Goal: Task Accomplishment & Management: Manage account settings

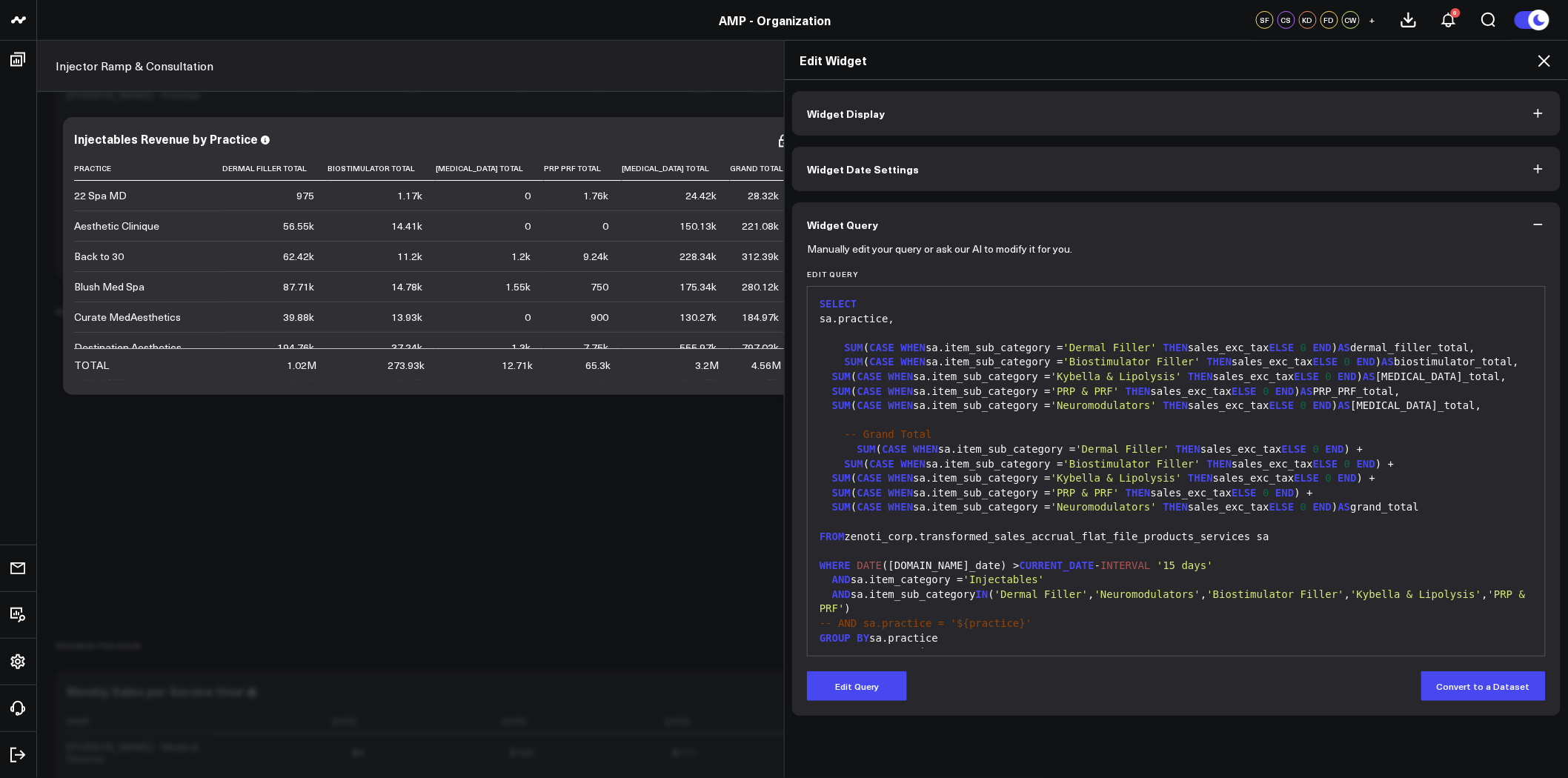
scroll to position [28, 0]
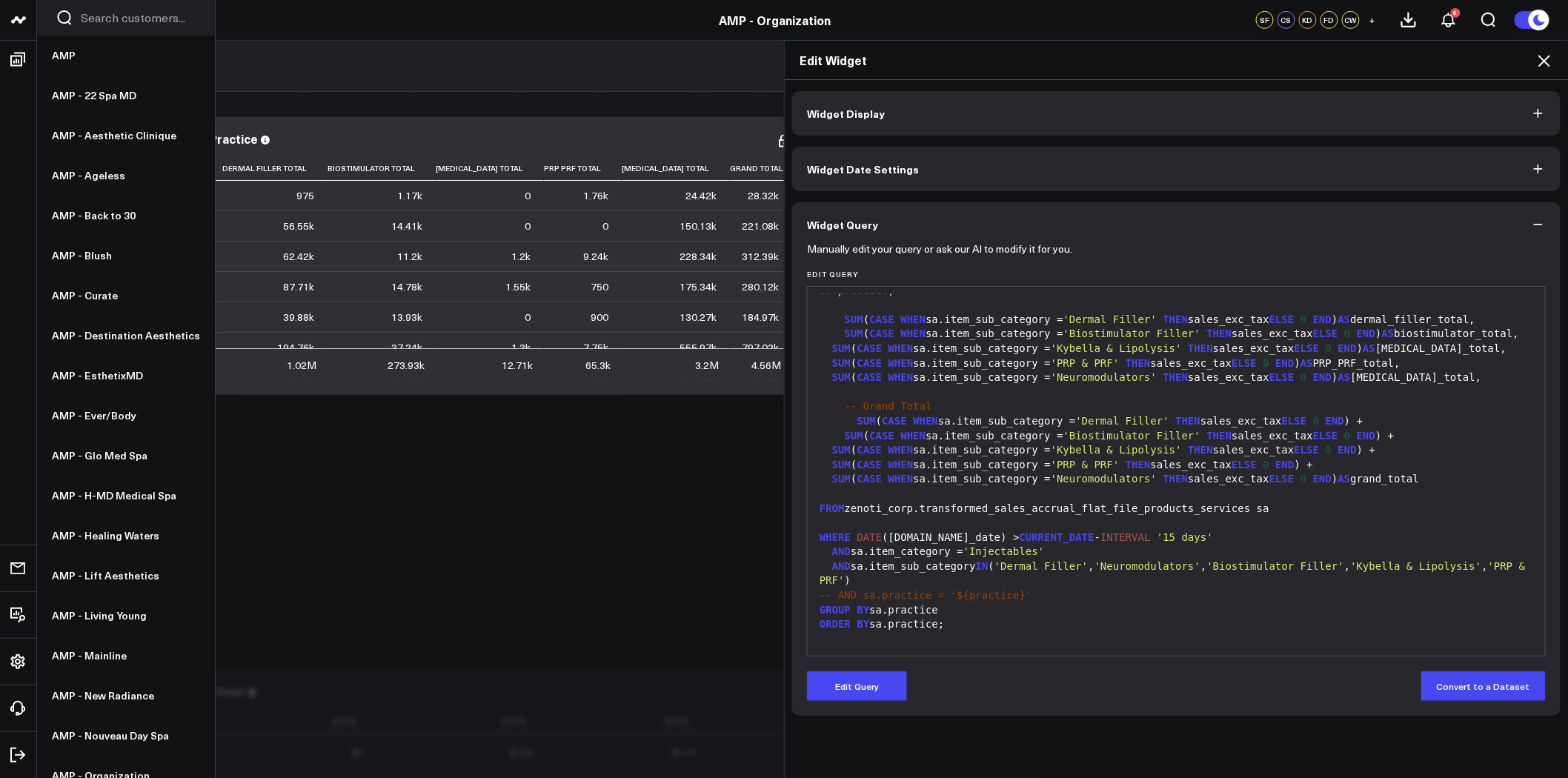
click at [19, 20] on icon at bounding box center [17, 20] width 7 height 7
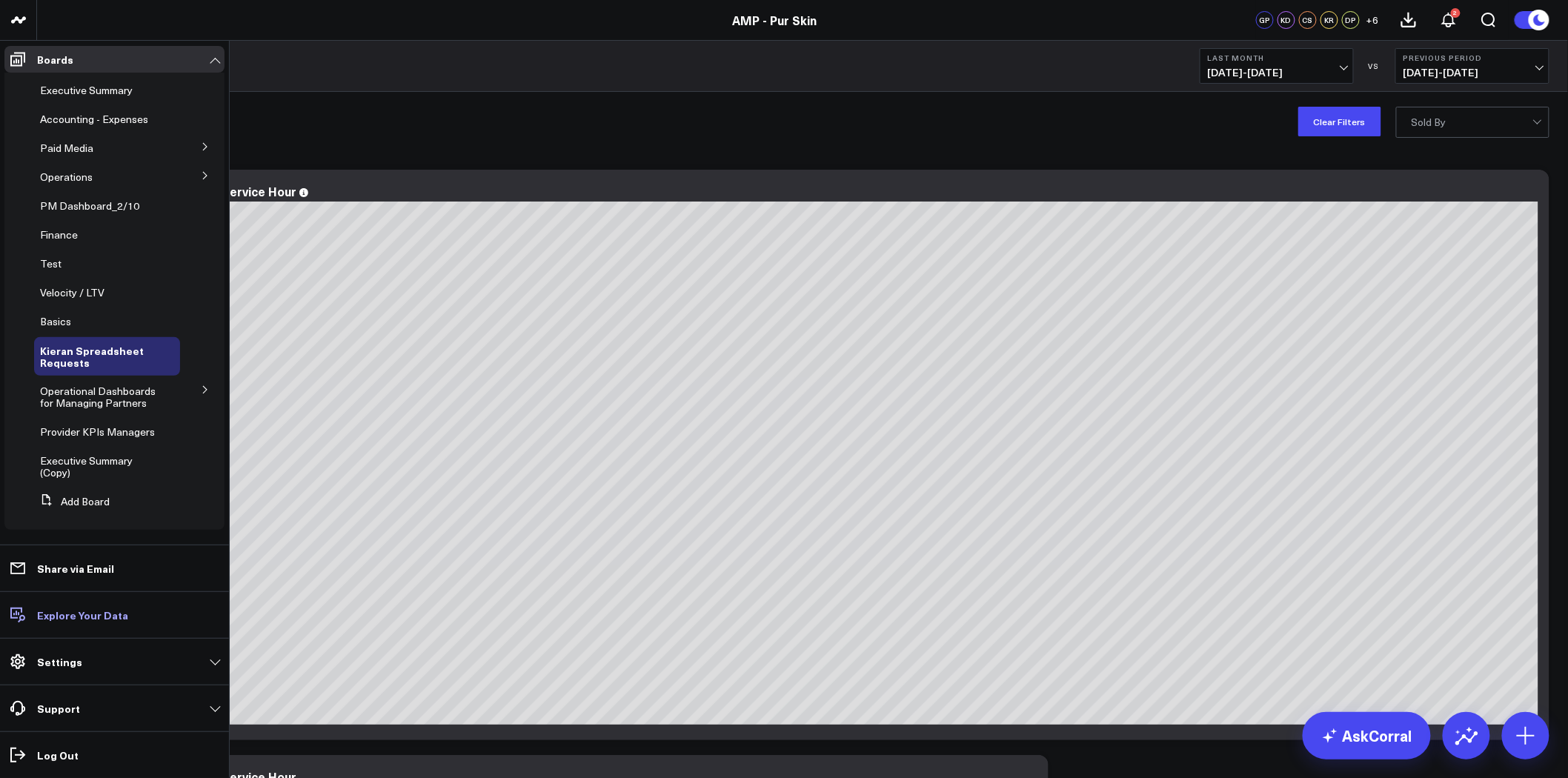
click at [62, 617] on p "Explore Your Data" at bounding box center [82, 615] width 91 height 12
click at [120, 664] on link "Settings" at bounding box center [114, 662] width 220 height 27
click at [114, 660] on link "Settings" at bounding box center [114, 662] width 220 height 27
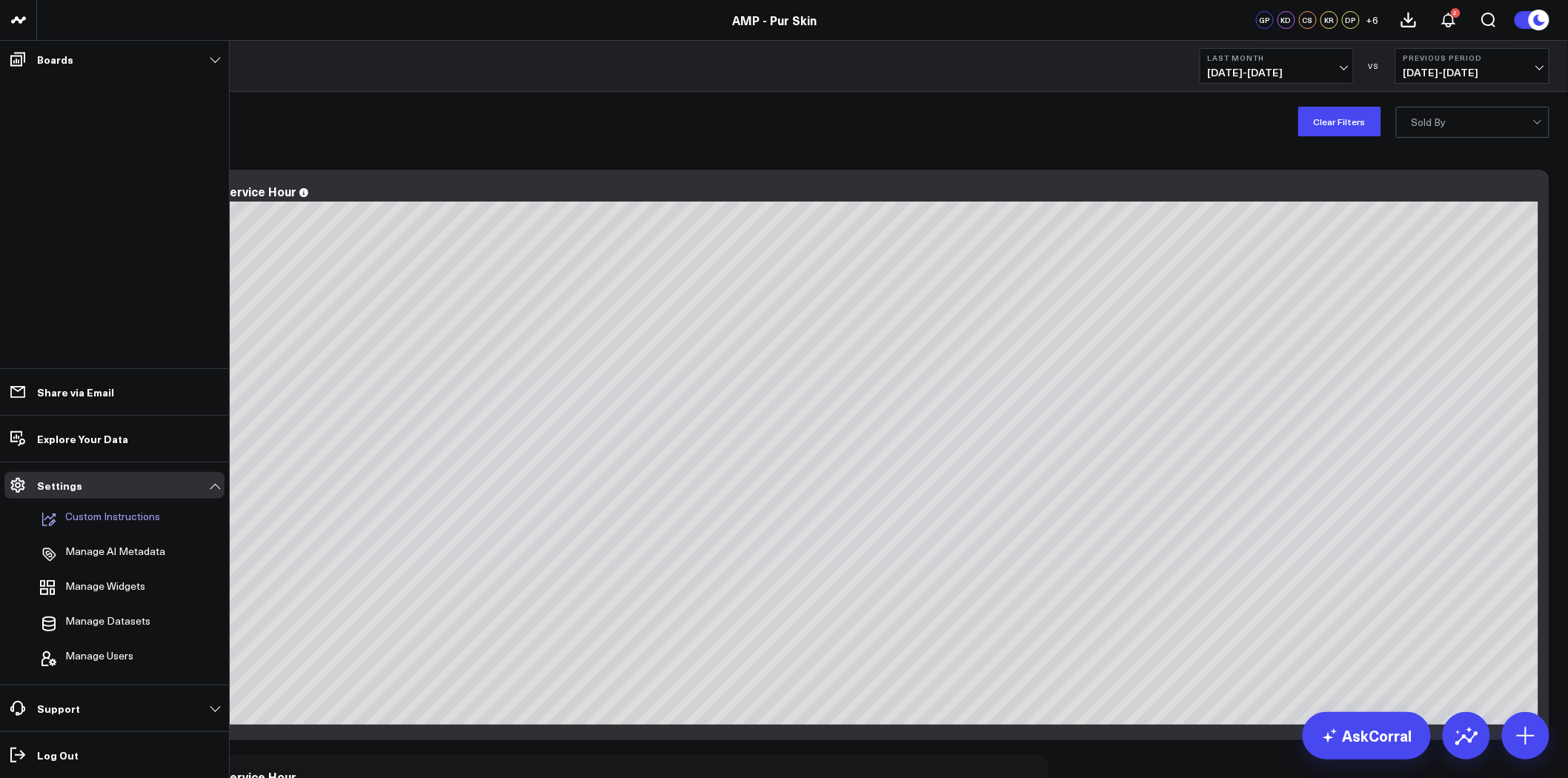
scroll to position [82, 0]
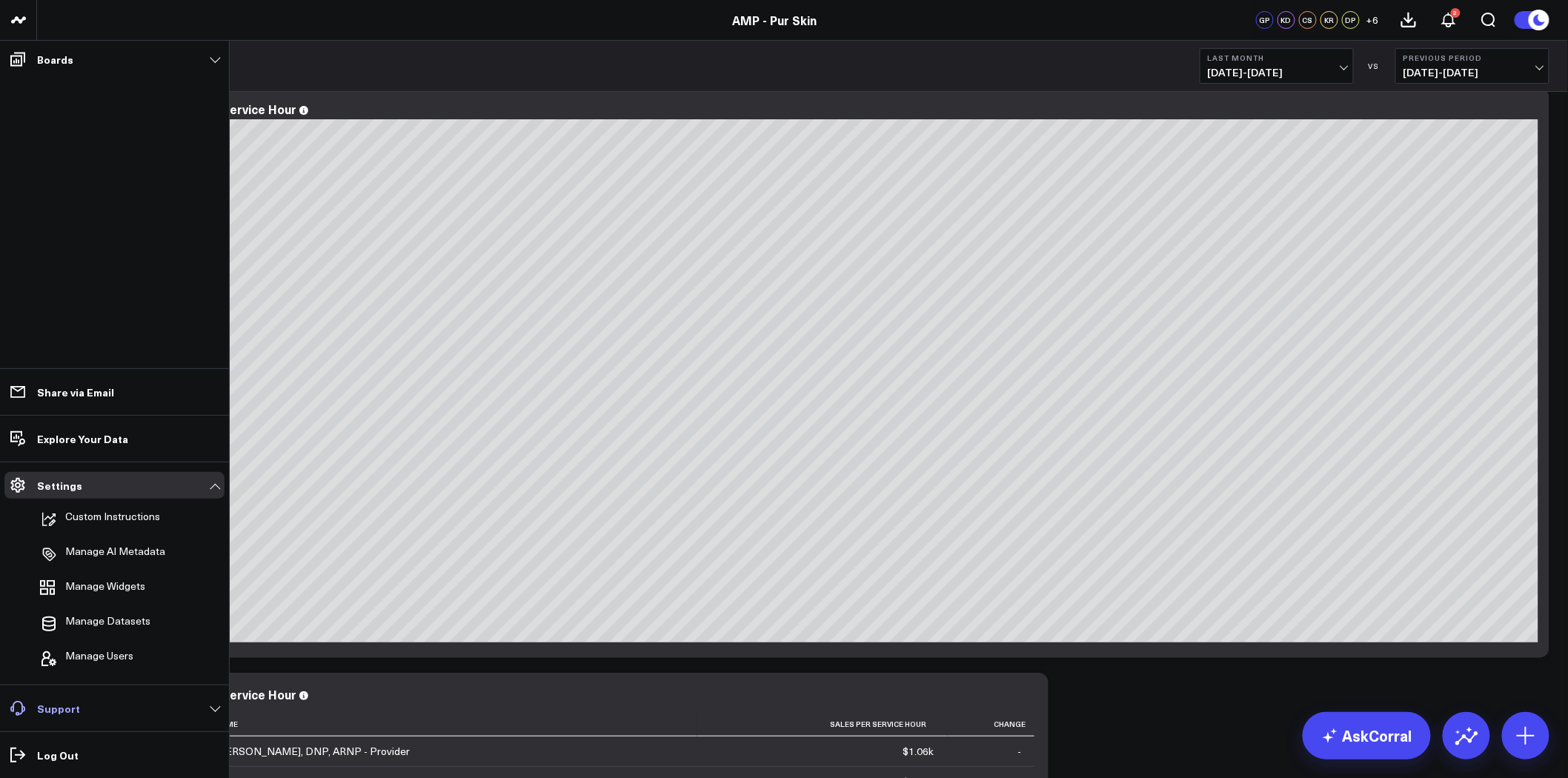
click at [154, 706] on link "Support" at bounding box center [114, 708] width 220 height 27
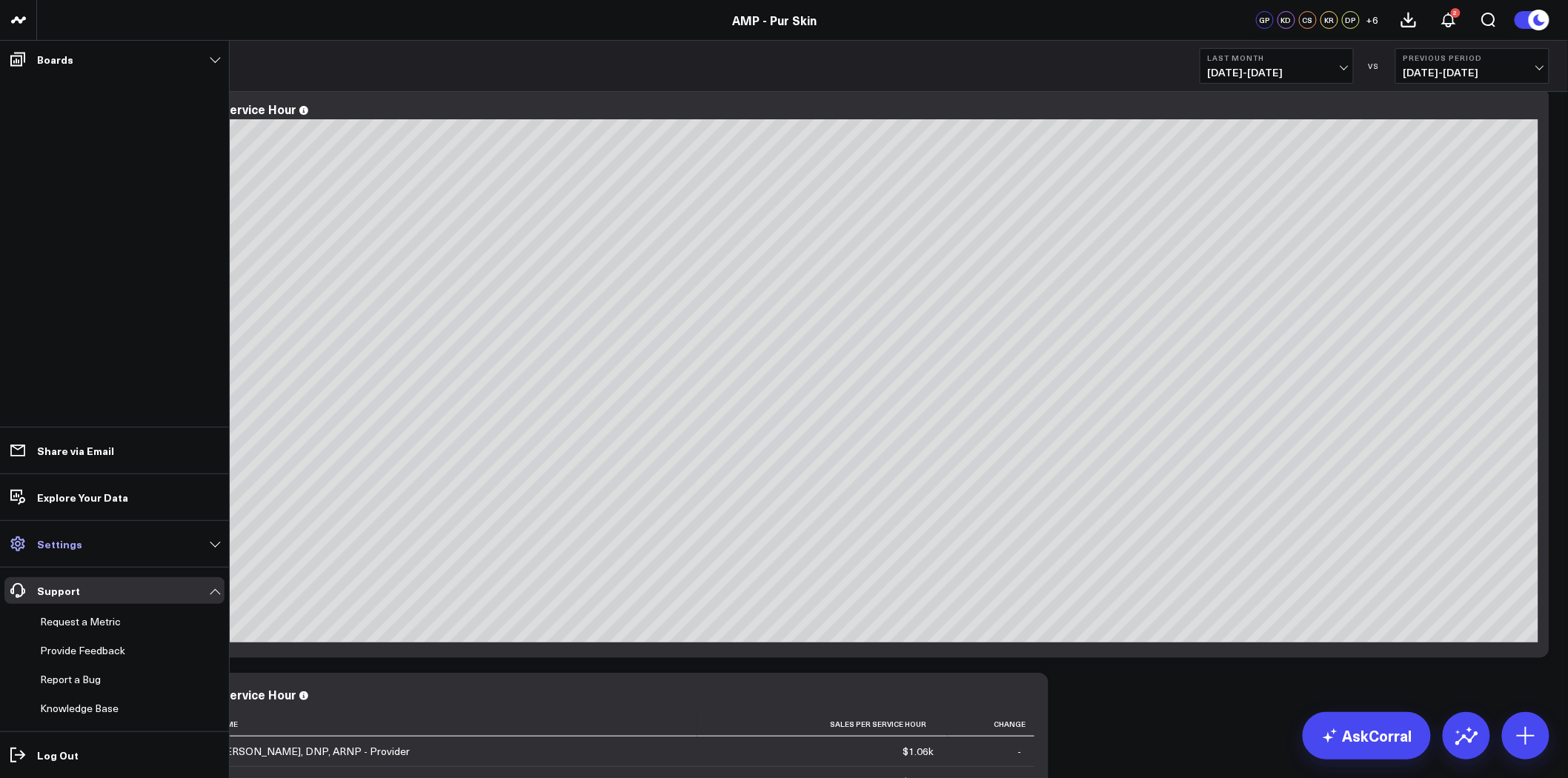
click at [125, 532] on link "Settings" at bounding box center [114, 544] width 220 height 27
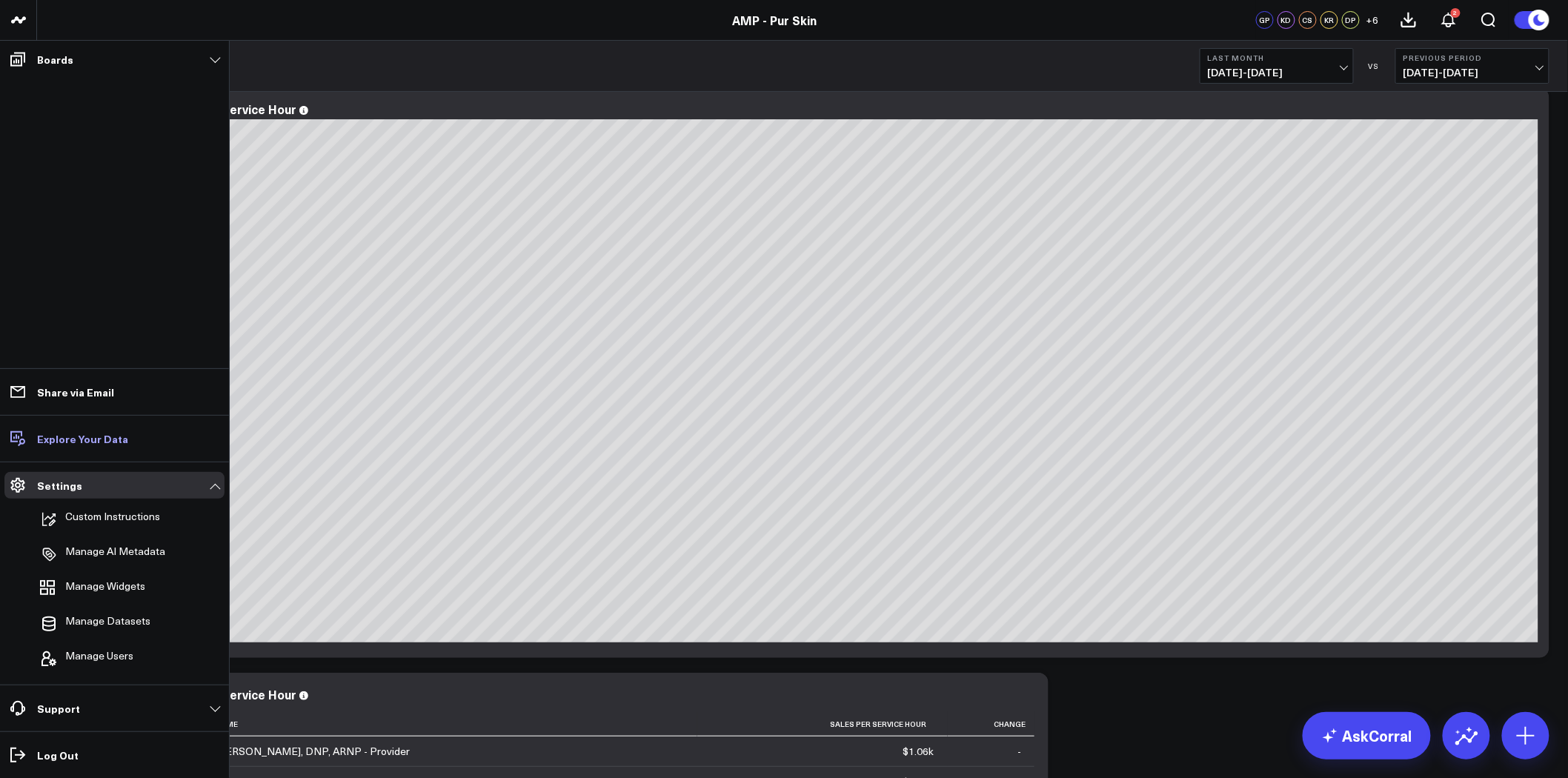
click at [132, 447] on link "Explore Your Data" at bounding box center [114, 439] width 220 height 27
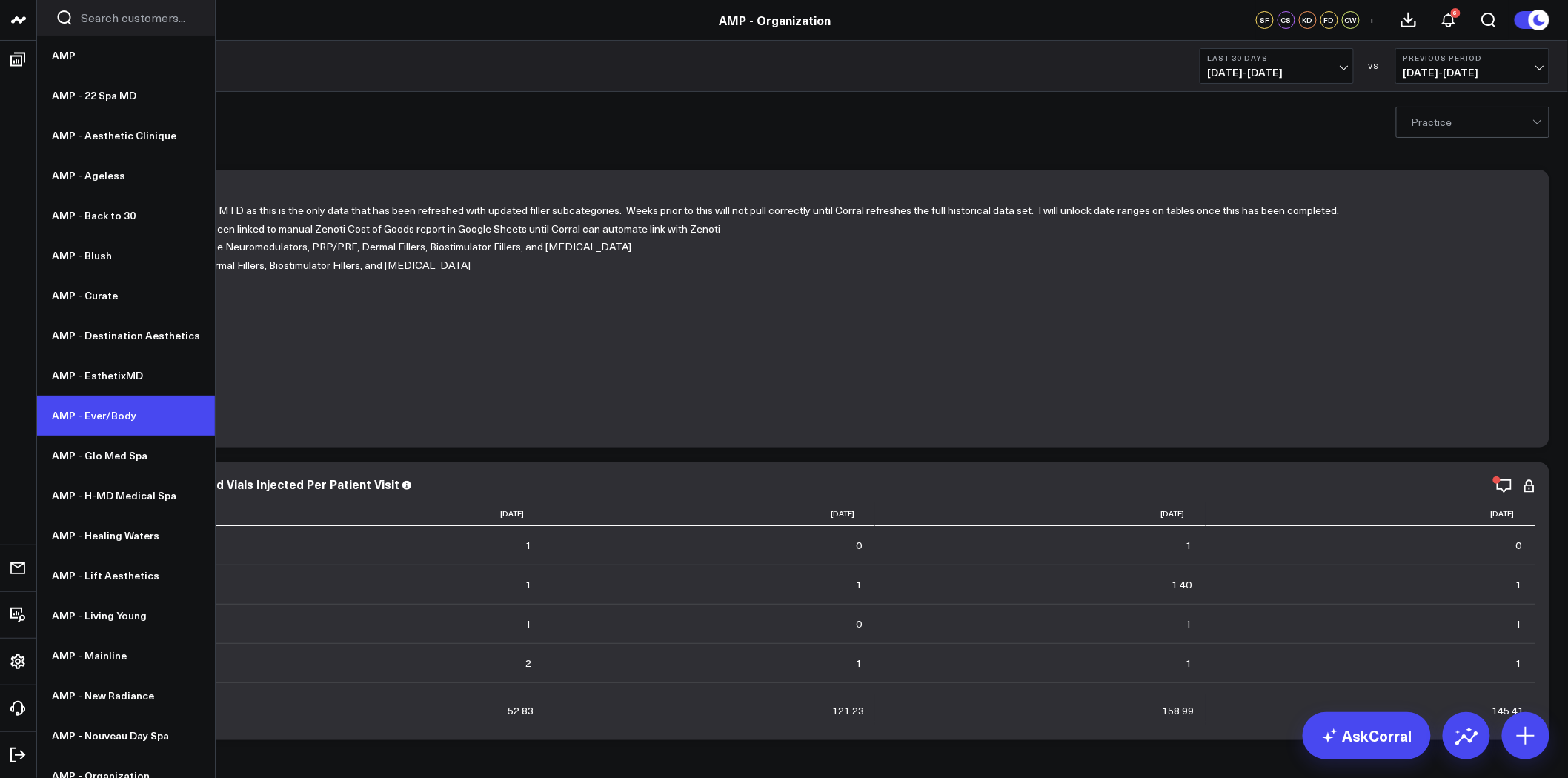
scroll to position [137, 0]
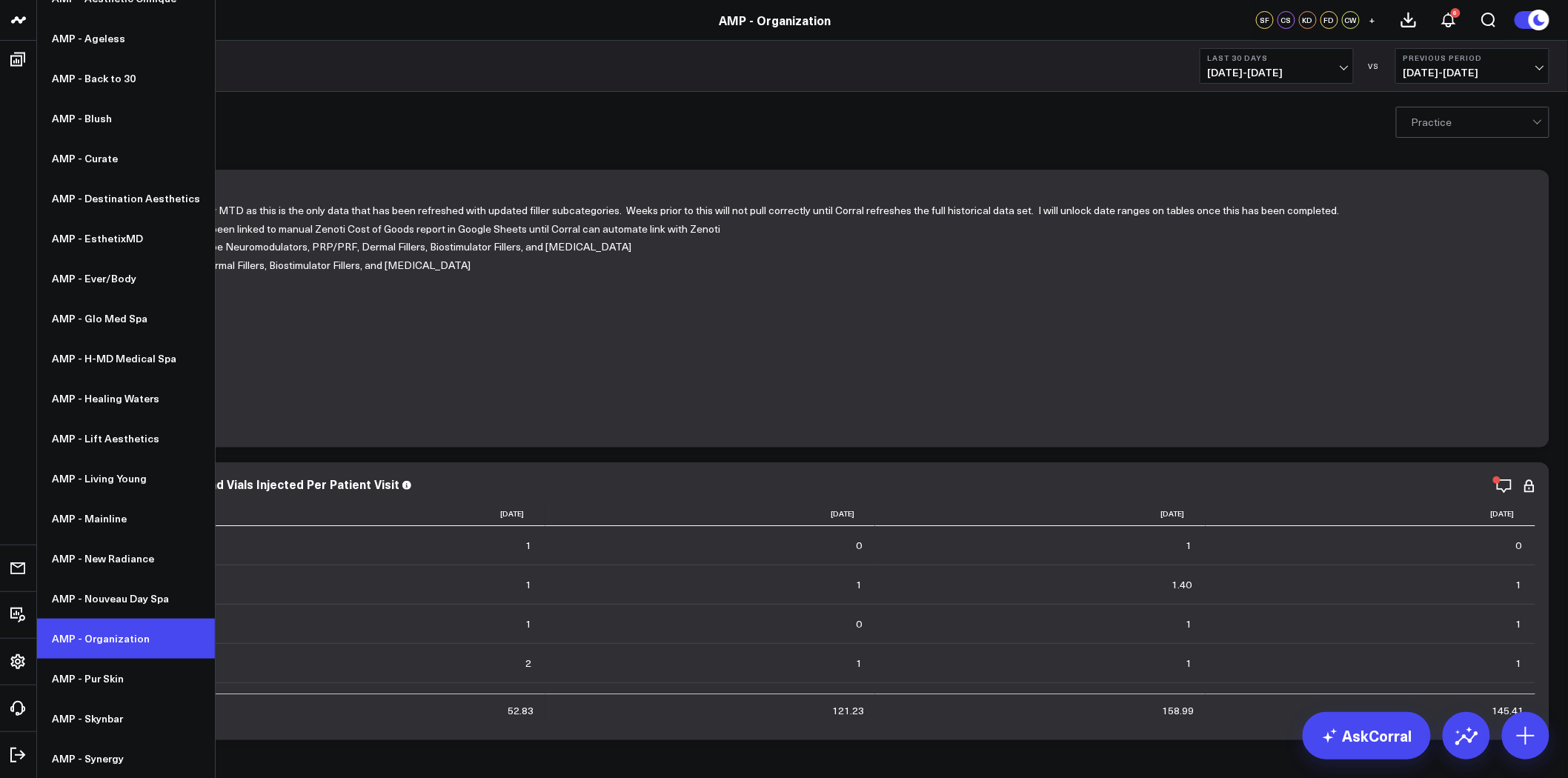
click at [156, 641] on link "AMP - Organization" at bounding box center [125, 639] width 178 height 40
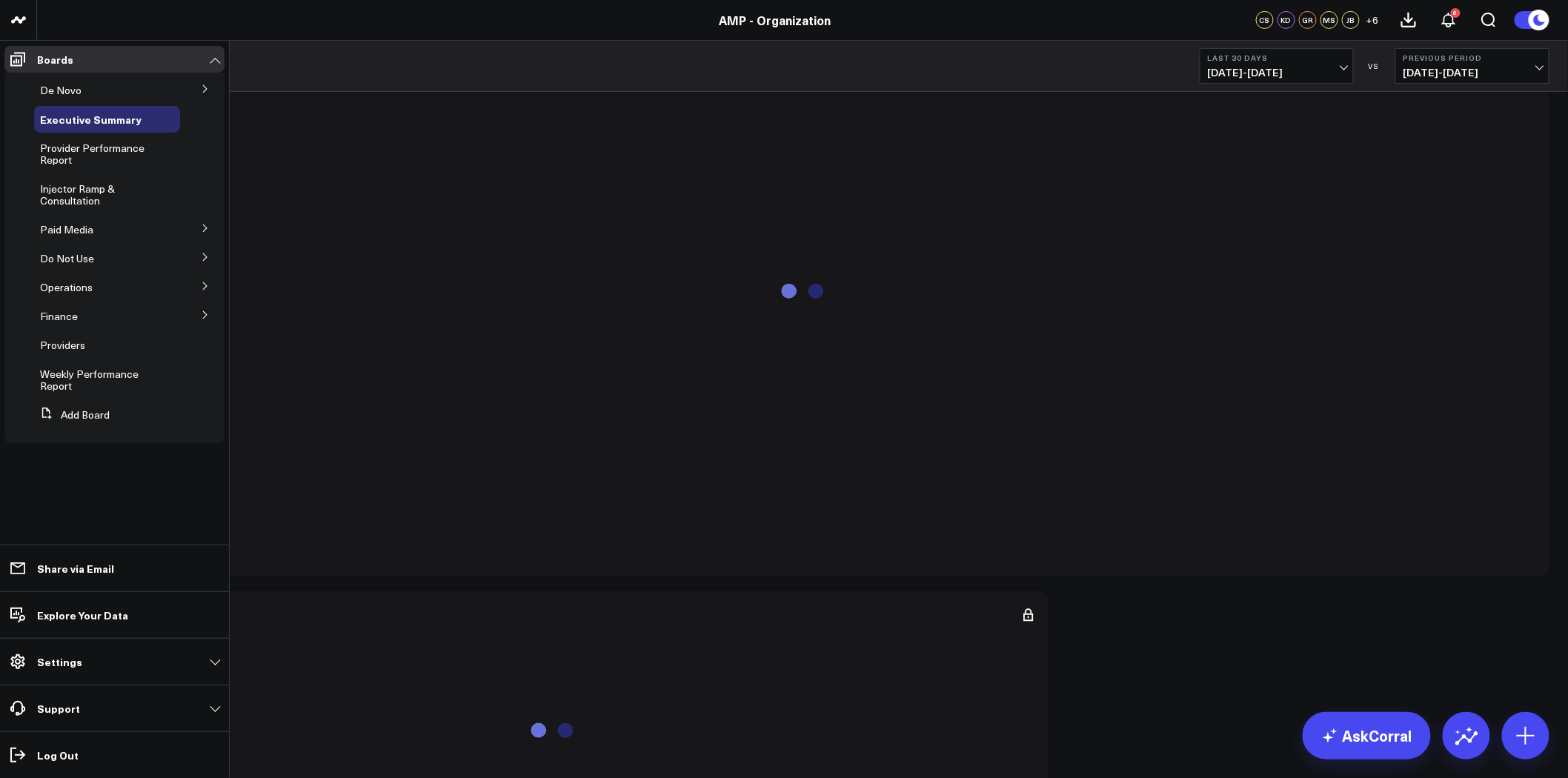
scroll to position [165, 0]
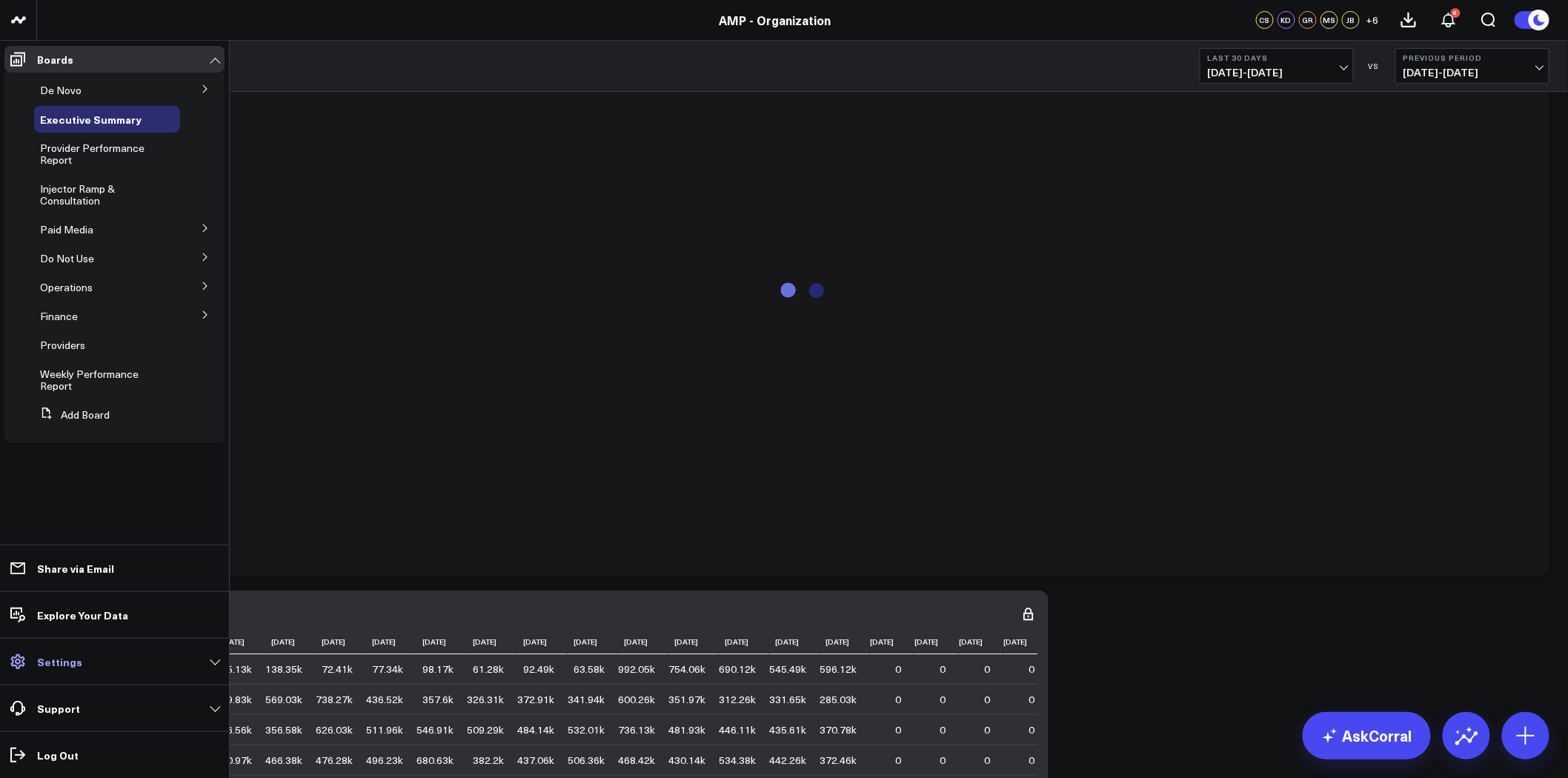
click at [117, 657] on link "Settings" at bounding box center [114, 662] width 220 height 27
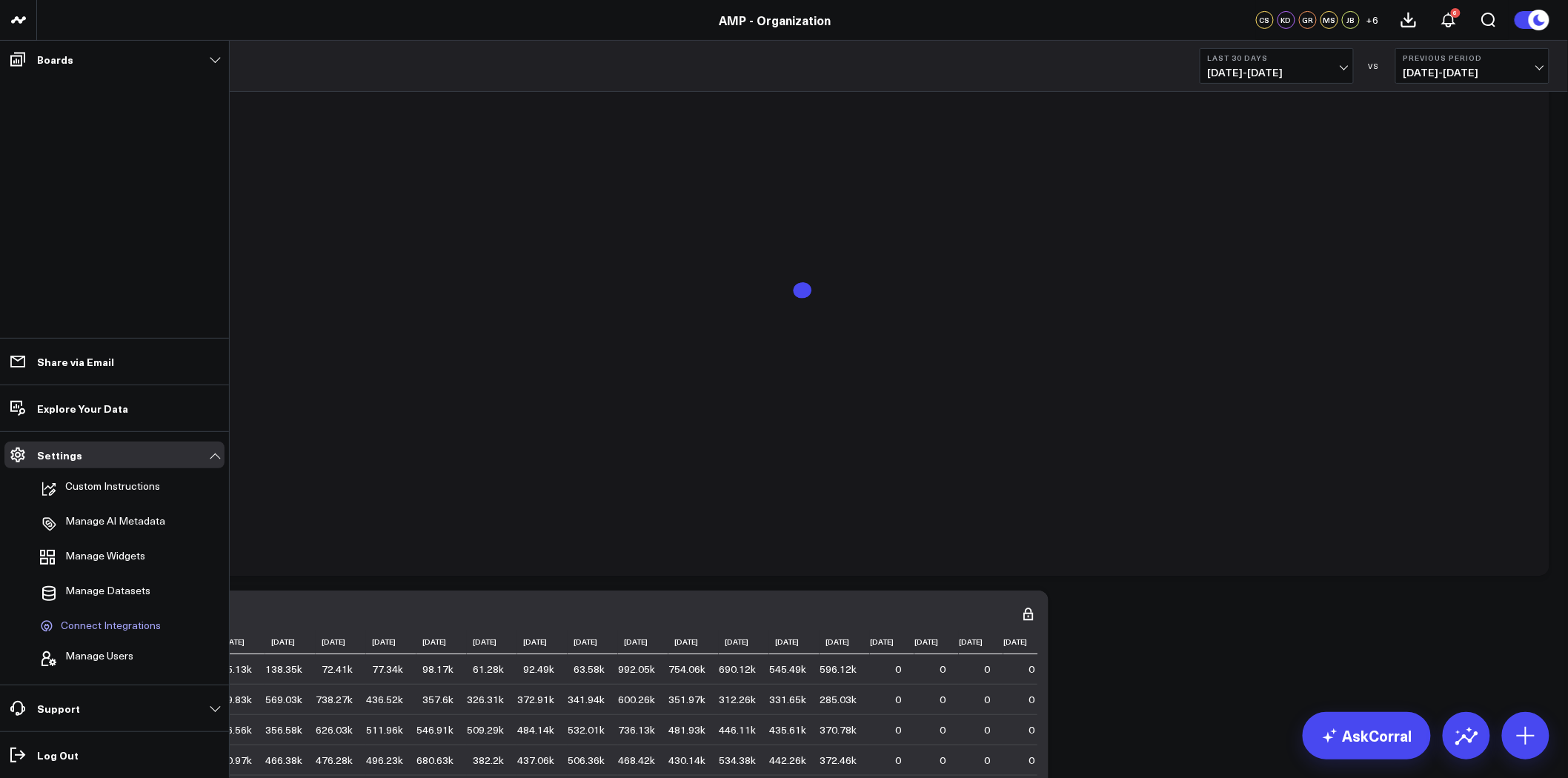
click at [117, 621] on span "Connect Integrations" at bounding box center [111, 626] width 100 height 13
